Goal: Navigation & Orientation: Find specific page/section

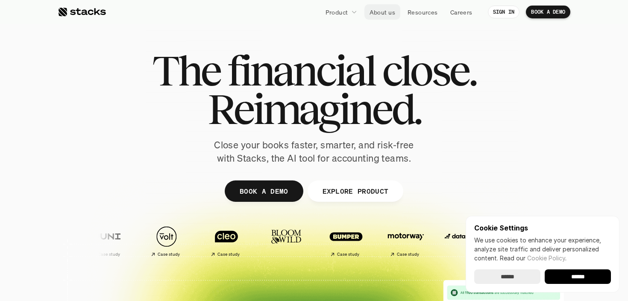
click at [382, 12] on p "About us" at bounding box center [383, 12] width 26 height 9
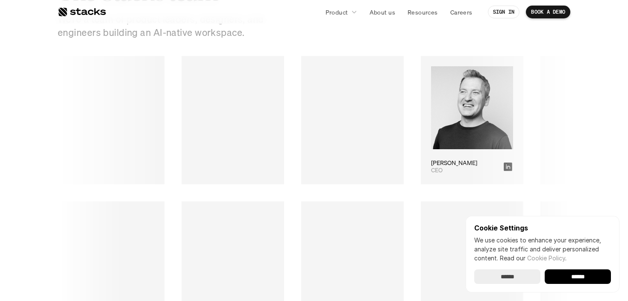
scroll to position [1190, 0]
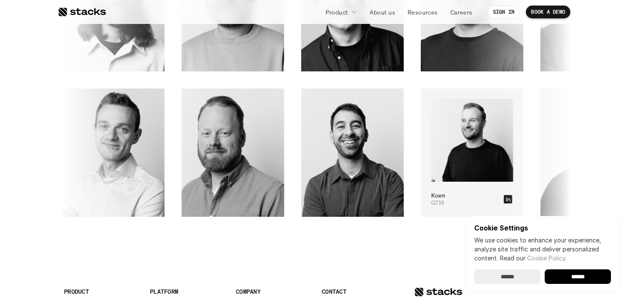
scroll to position [1306, 0]
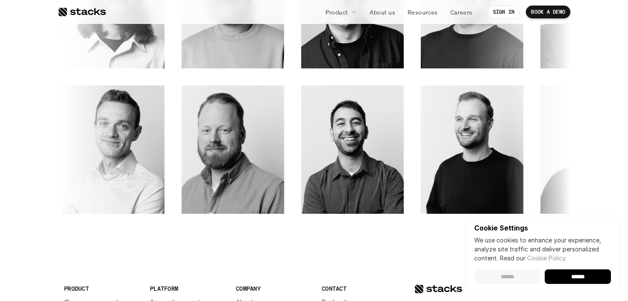
click at [509, 277] on input "******" at bounding box center [507, 276] width 66 height 15
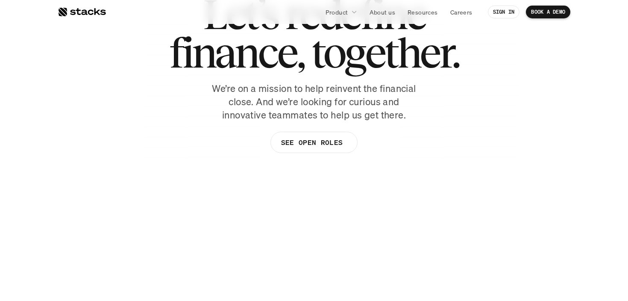
scroll to position [63, 0]
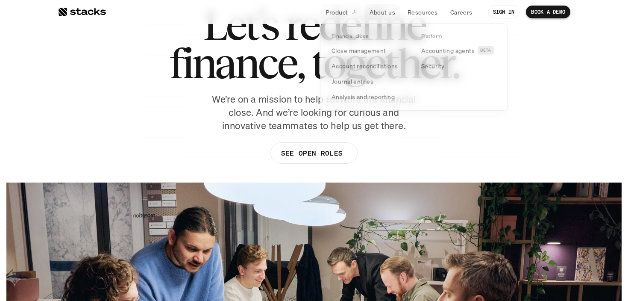
click at [353, 9] on div at bounding box center [354, 12] width 6 height 7
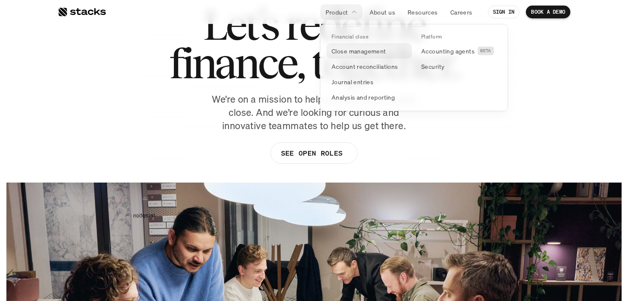
click at [345, 52] on p "Close management" at bounding box center [359, 51] width 55 height 9
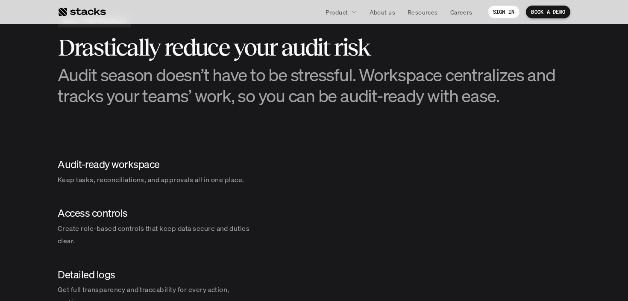
scroll to position [950, 0]
